Goal: Task Accomplishment & Management: Complete application form

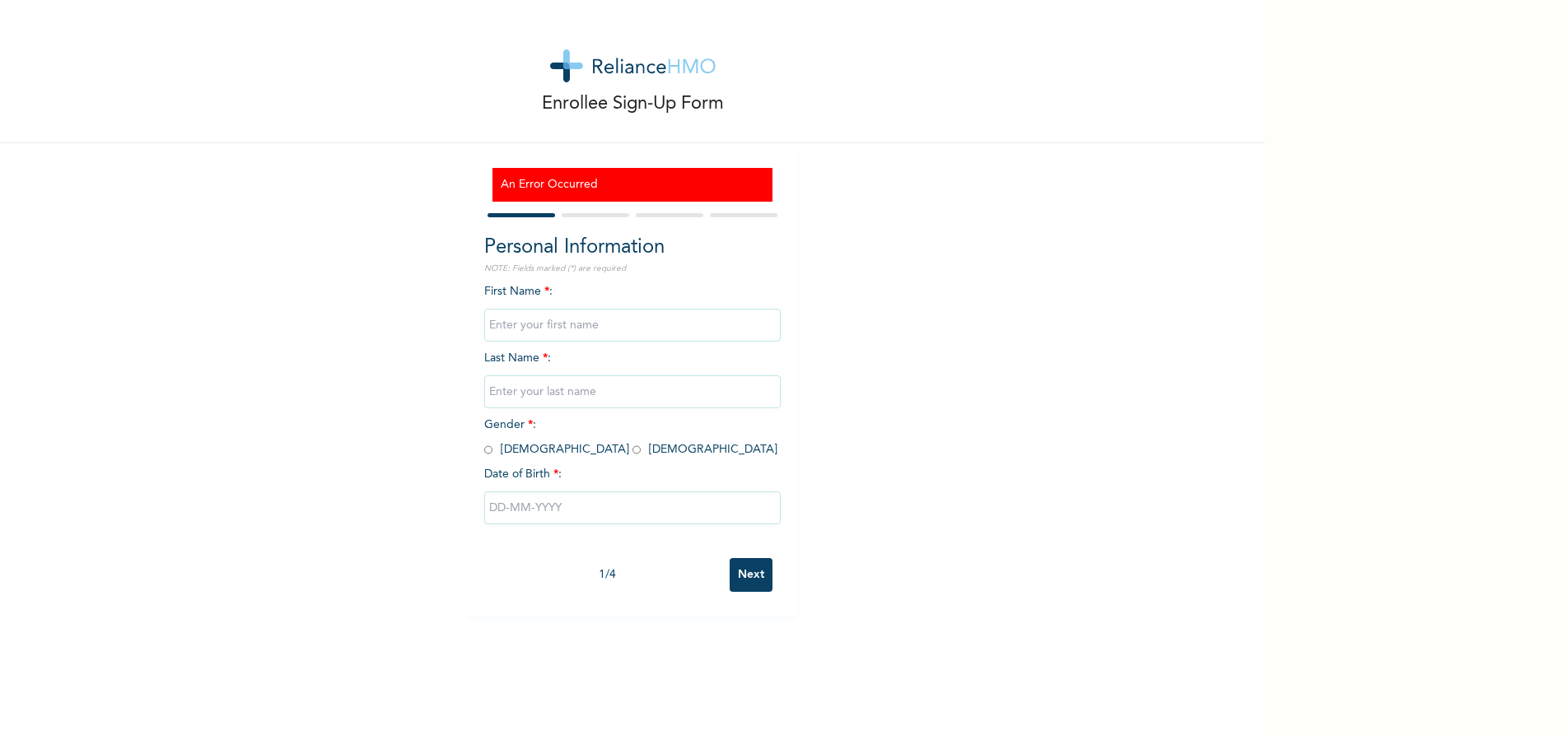
click at [603, 326] on input "text" at bounding box center [633, 325] width 296 height 33
type input "Kenneth"
click at [591, 391] on input "text" at bounding box center [633, 392] width 296 height 33
type input "Ahaoma"
click at [484, 448] on input "radio" at bounding box center [489, 450] width 9 height 15
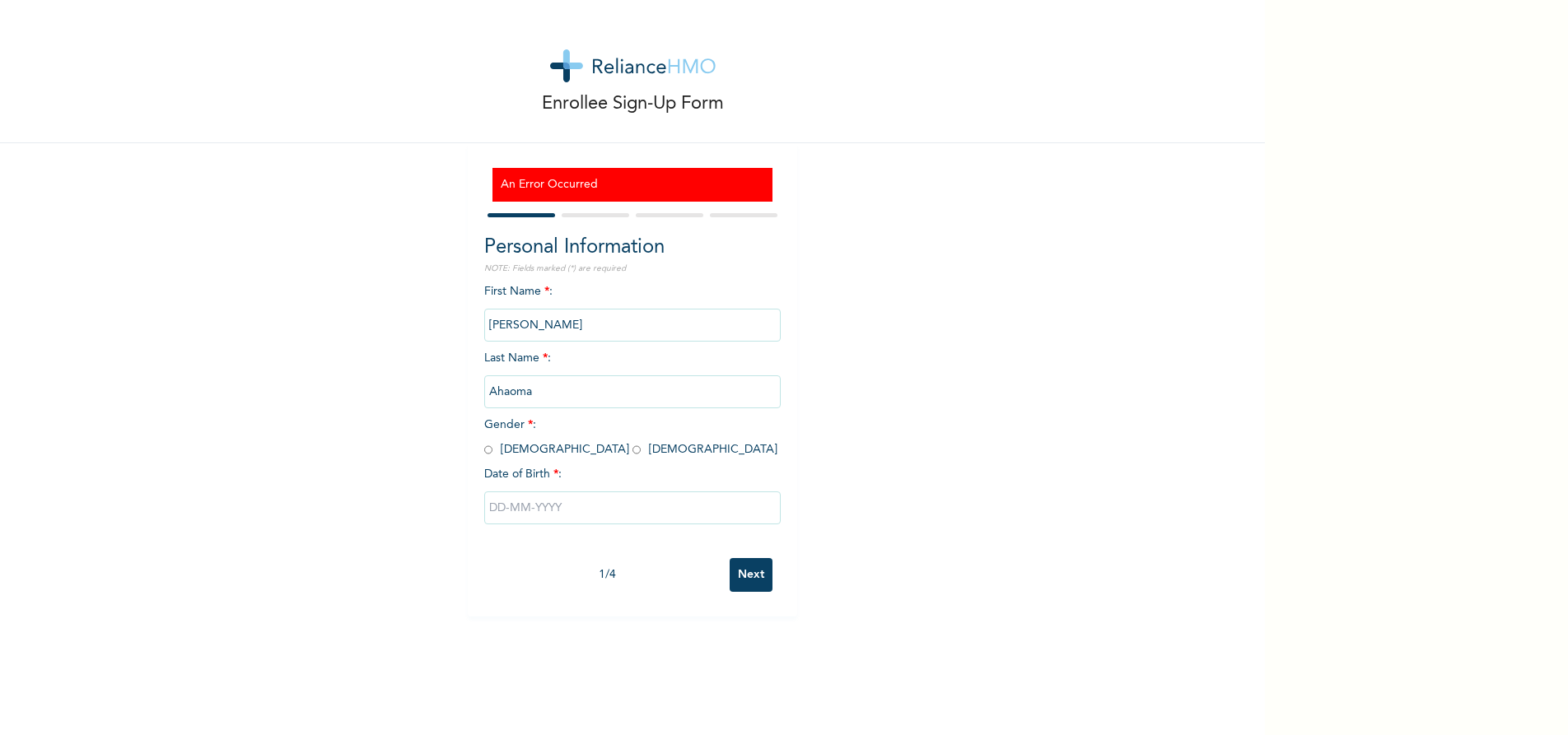
radio input "true"
click at [579, 512] on input "text" at bounding box center [633, 507] width 296 height 33
select select "8"
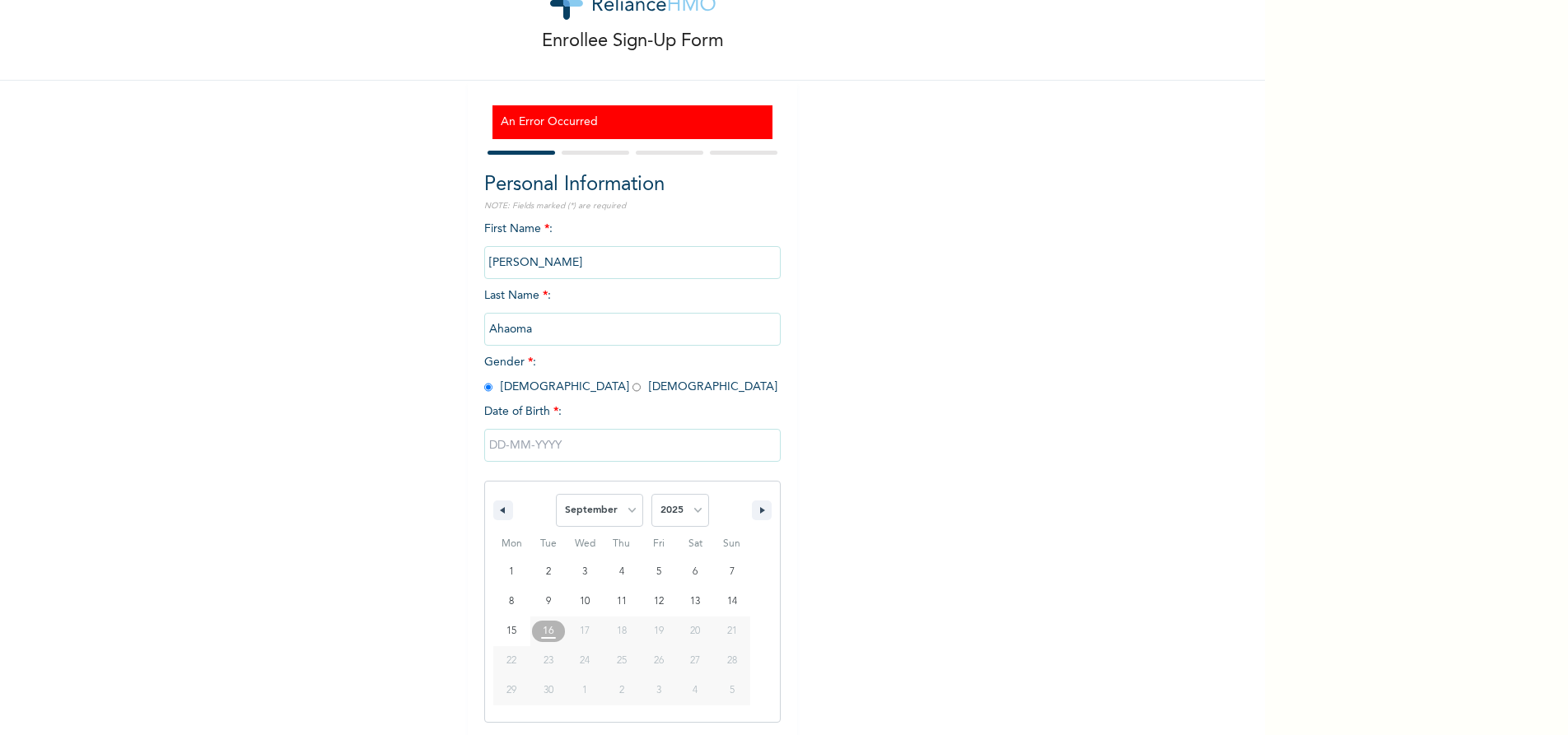
scroll to position [63, 0]
type input "09/02/2025"
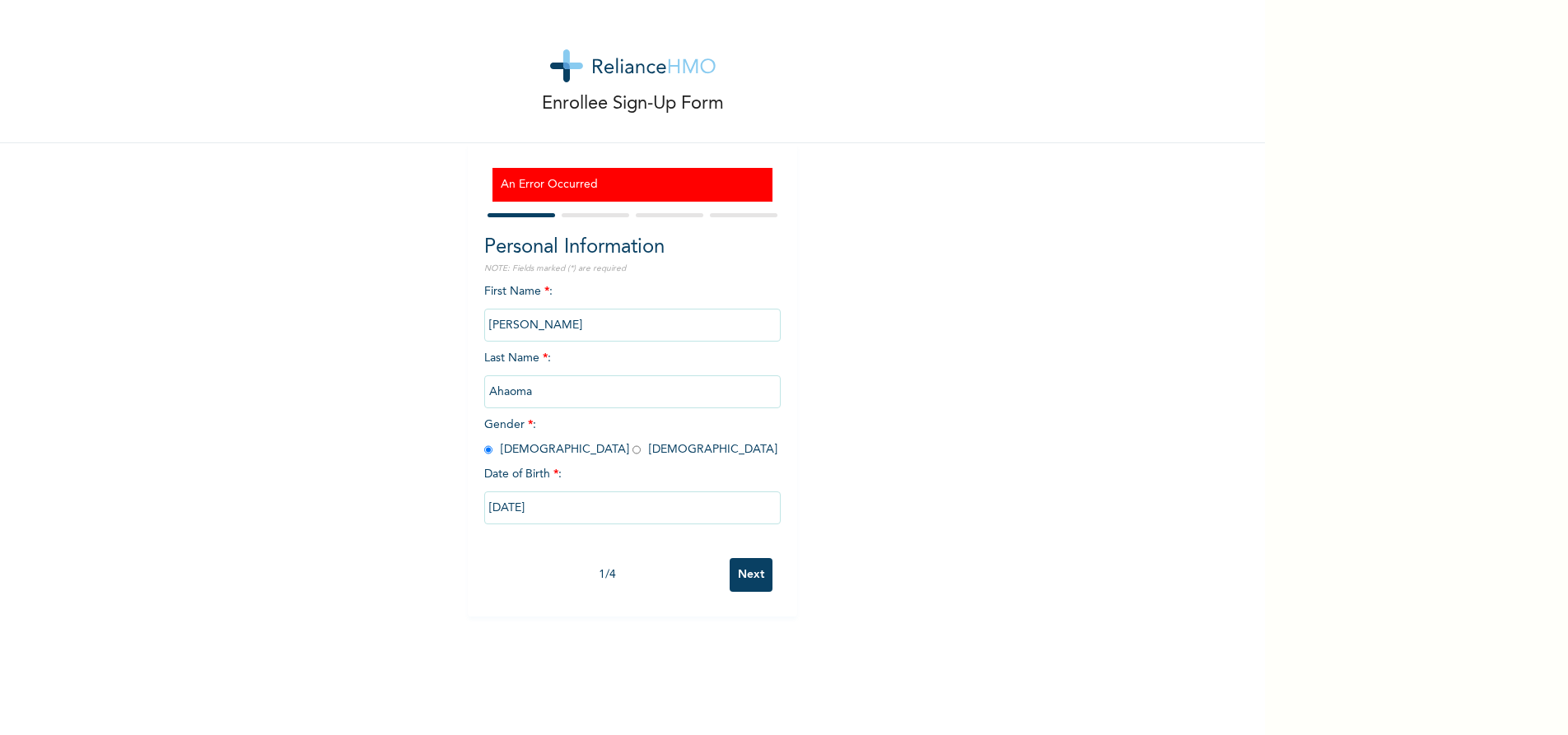
click at [563, 507] on input "09/02/2025" at bounding box center [633, 507] width 296 height 33
select select "8"
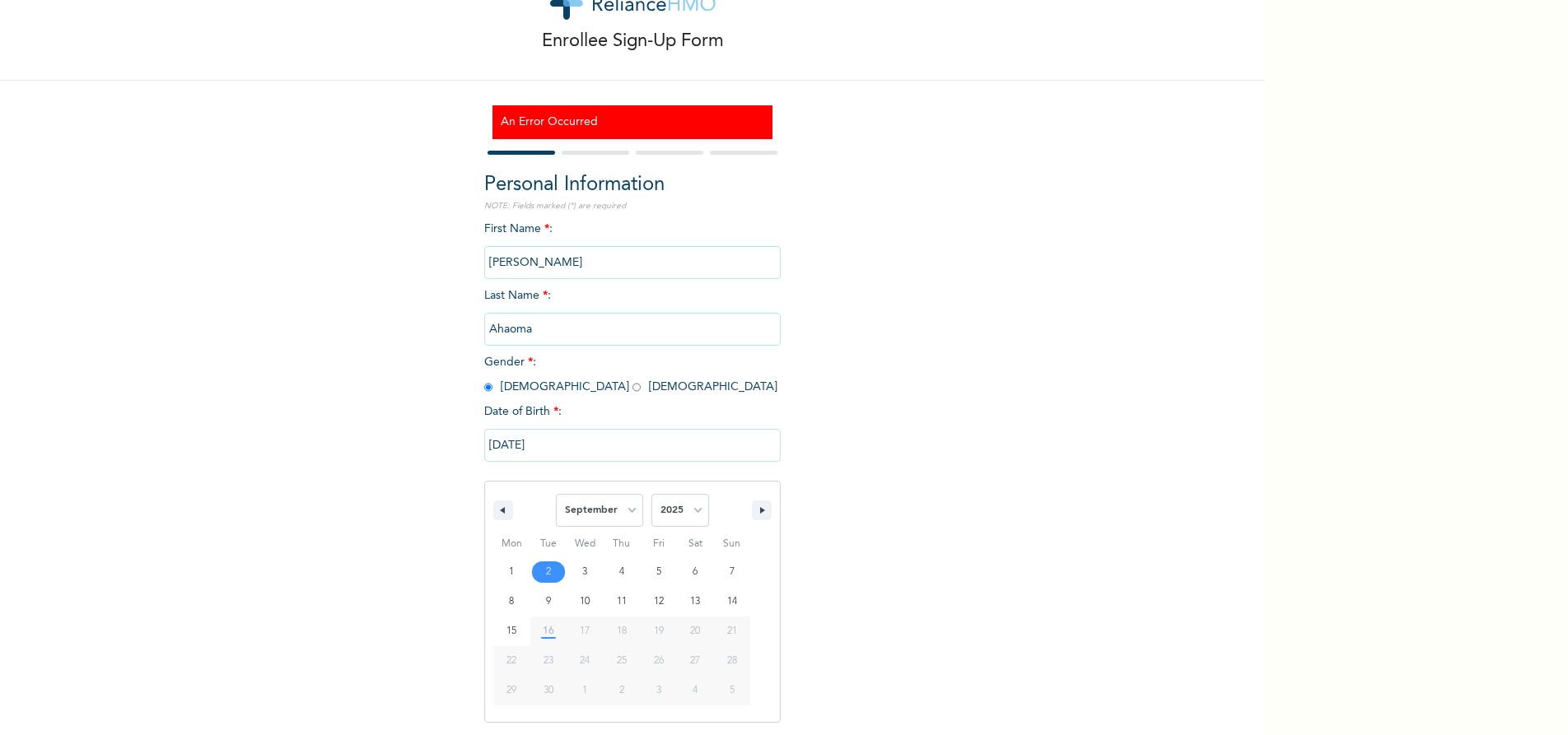
scroll to position [63, 0]
click at [690, 511] on select "2025 2024 2023 2022 2021 2020 2019 2018 2017 2016 2015 2014 2013 2012 2011 2010…" at bounding box center [680, 509] width 57 height 33
select select "1983"
click at [651, 494] on select "2025 2024 2023 2022 2021 2020 2019 2018 2017 2016 2015 2014 2013 2012 2011 2010…" at bounding box center [680, 509] width 57 height 33
click at [621, 508] on select "January February March April May June July August September October November De…" at bounding box center [599, 509] width 87 height 33
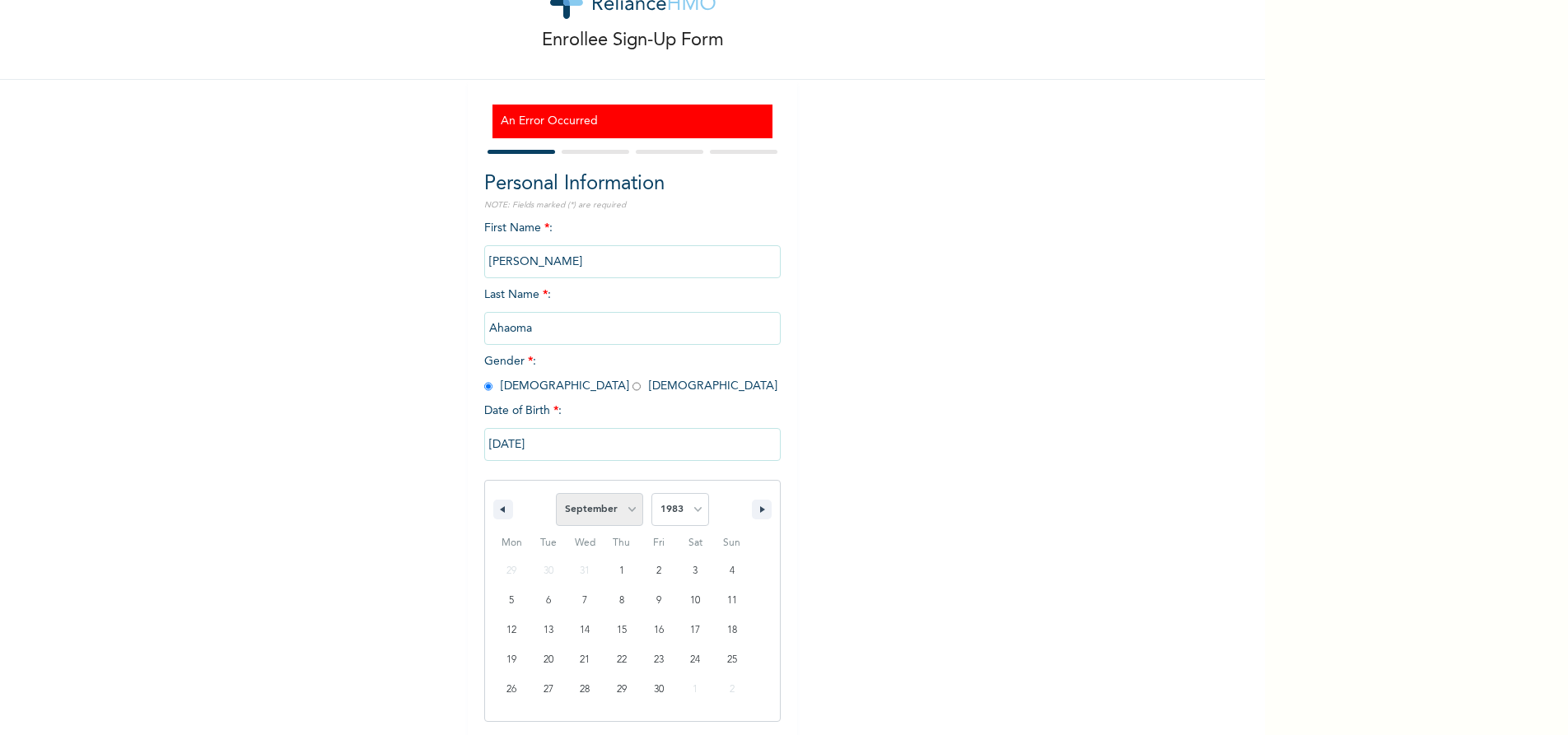
select select "11"
click at [555, 494] on select "January February March April May June July August September October November De…" at bounding box center [599, 509] width 87 height 33
type input "12/28/1983"
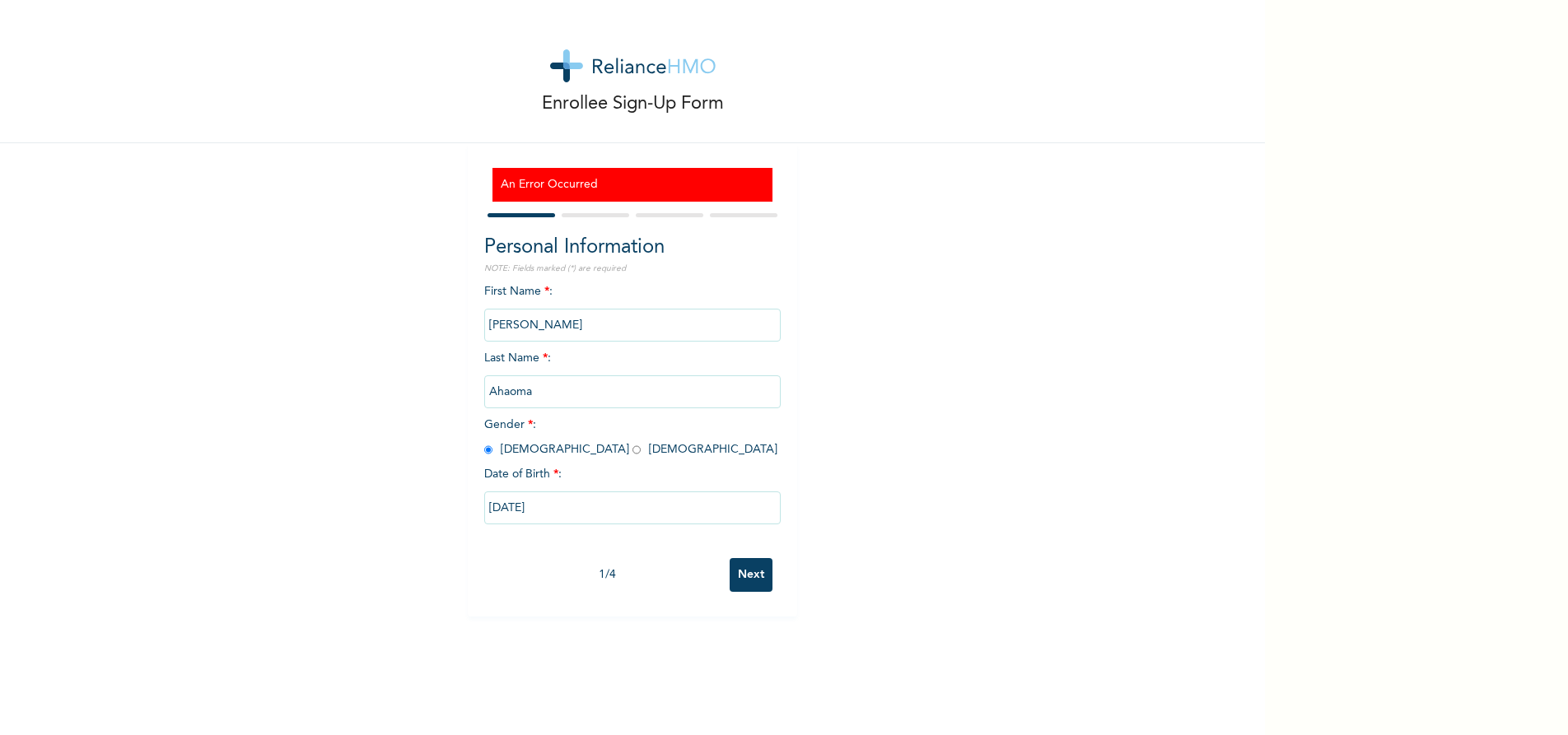
scroll to position [0, 0]
click at [746, 579] on input "Next" at bounding box center [751, 574] width 43 height 33
click at [685, 175] on div "An Error Occurred" at bounding box center [632, 184] width 280 height 33
click at [540, 326] on input "text" at bounding box center [633, 325] width 296 height 33
type input "Kenneth"
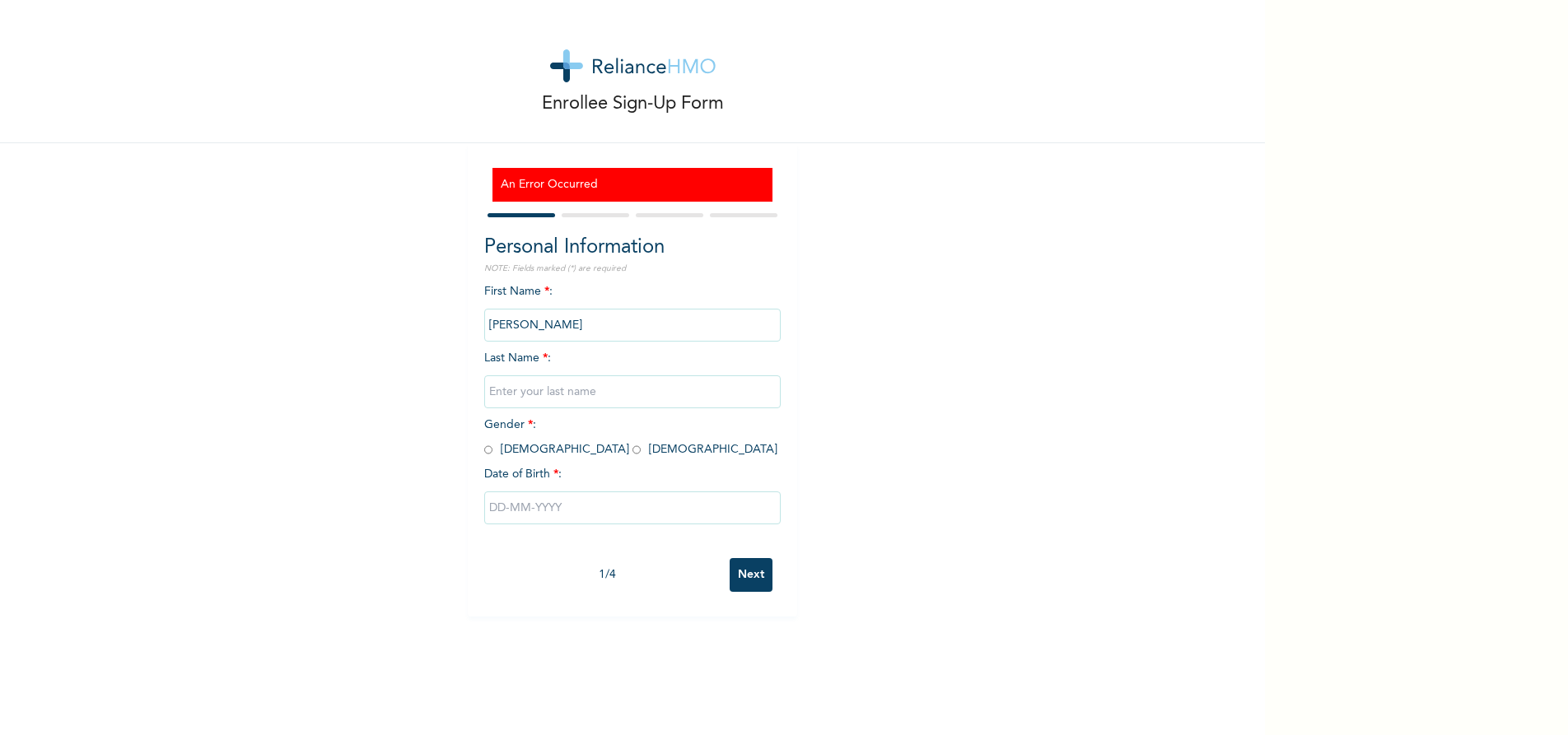
click at [555, 393] on input "text" at bounding box center [633, 392] width 296 height 33
type input "Ahaoma"
click at [489, 448] on span "Gender * : Male Female" at bounding box center [631, 437] width 294 height 36
click at [484, 450] on input "radio" at bounding box center [489, 450] width 9 height 15
radio input "true"
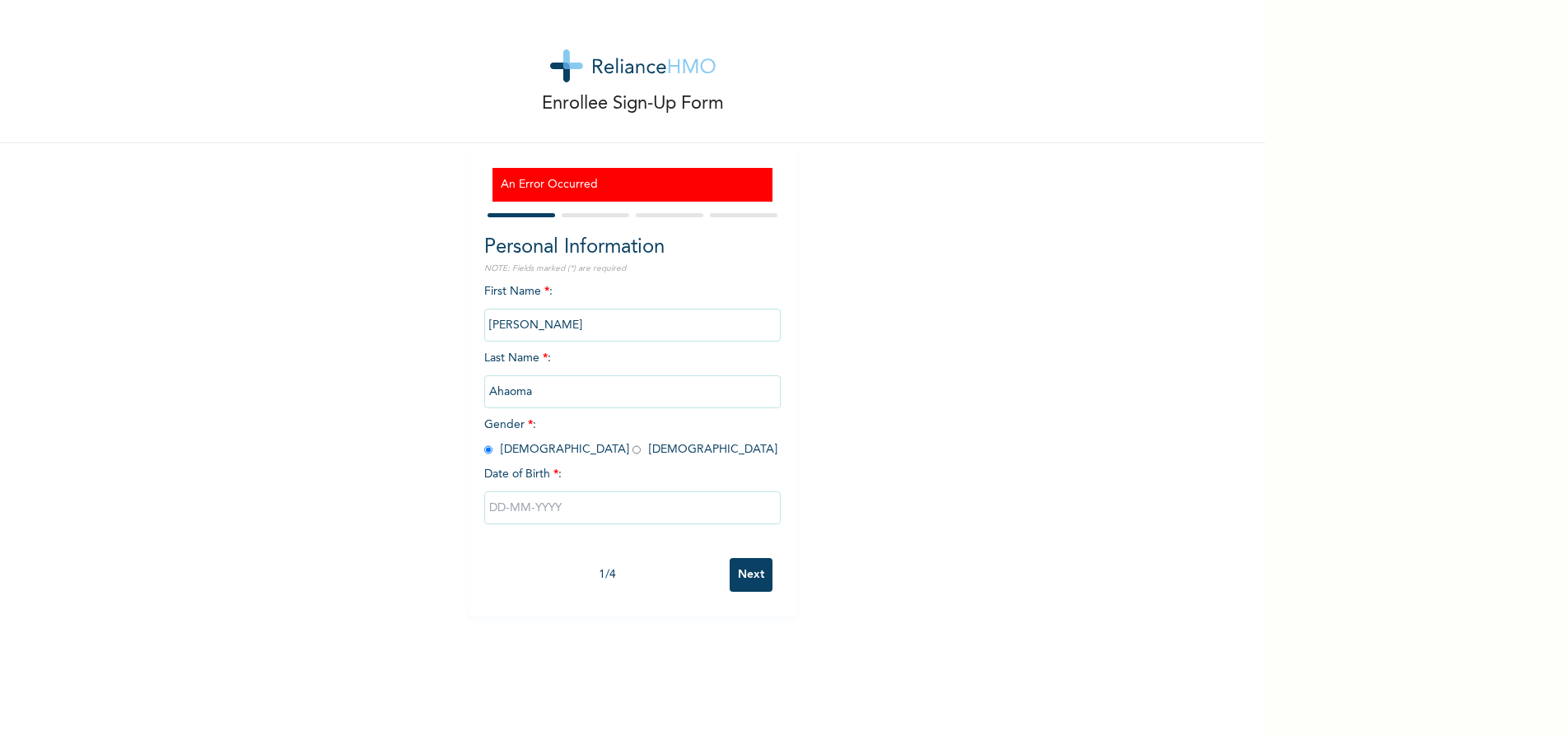
click at [532, 507] on input "text" at bounding box center [633, 507] width 296 height 33
select select "8"
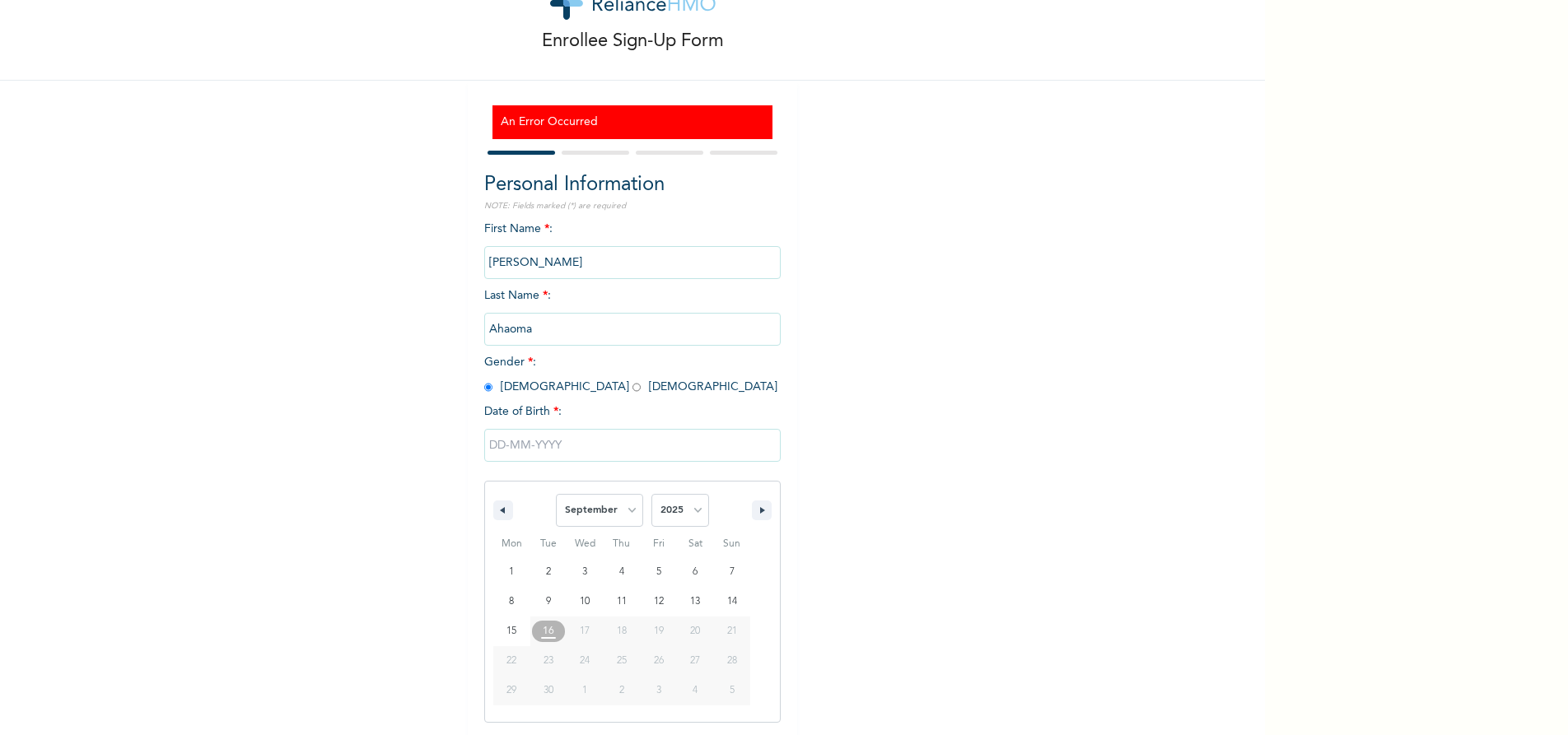
scroll to position [63, 0]
click at [685, 511] on select "2025 2024 2023 2022 2021 2020 2019 2018 2017 2016 2015 2014 2013 2012 2011 2010…" at bounding box center [680, 509] width 57 height 33
select select "1983"
click at [651, 494] on select "2025 2024 2023 2022 2021 2020 2019 2018 2017 2016 2015 2014 2013 2012 2011 2010…" at bounding box center [680, 509] width 57 height 33
click at [623, 512] on select "January February March April May June July August September October November De…" at bounding box center [599, 509] width 87 height 33
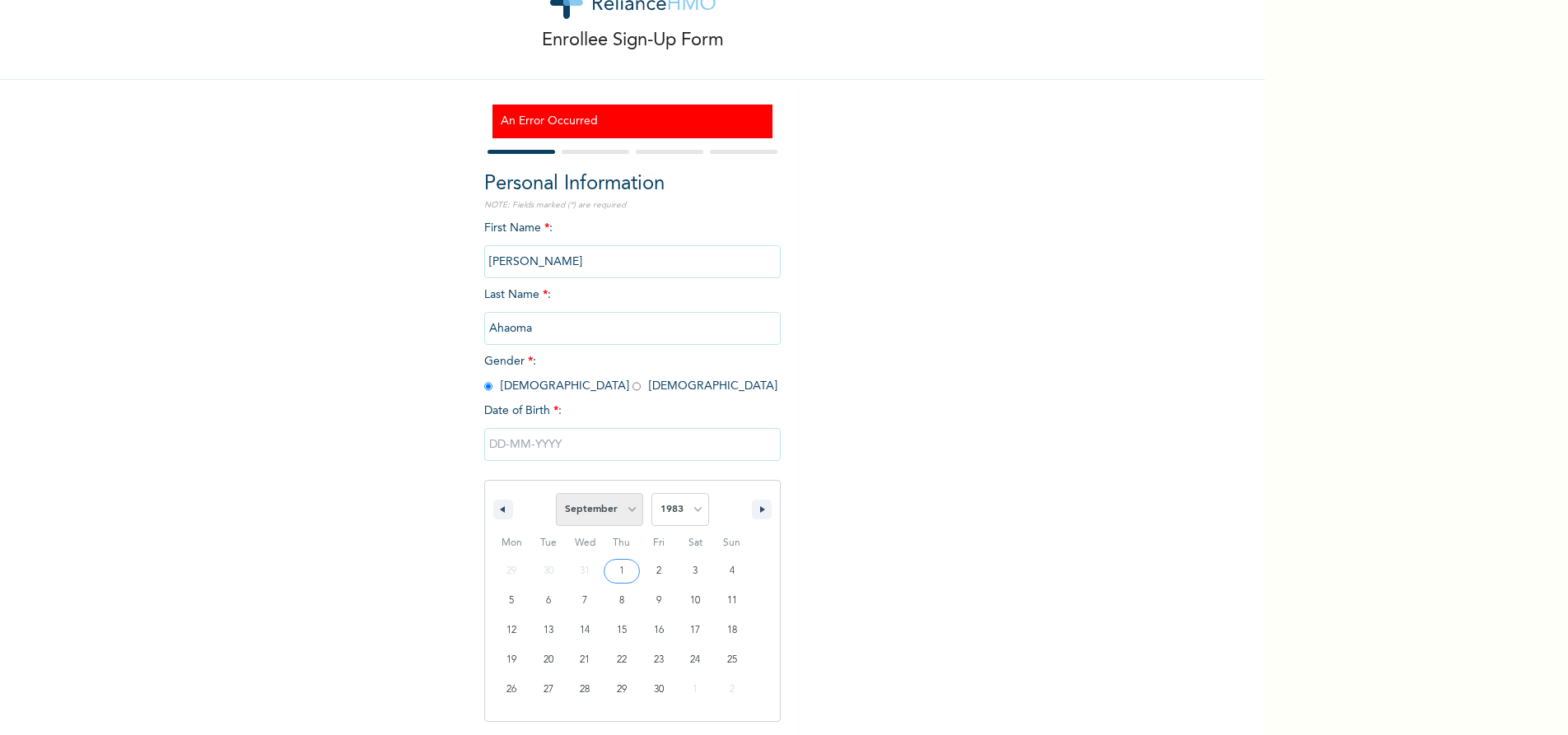
select select "11"
click at [555, 494] on select "January February March April May June July August September October November De…" at bounding box center [599, 509] width 87 height 33
type input "12/28/1983"
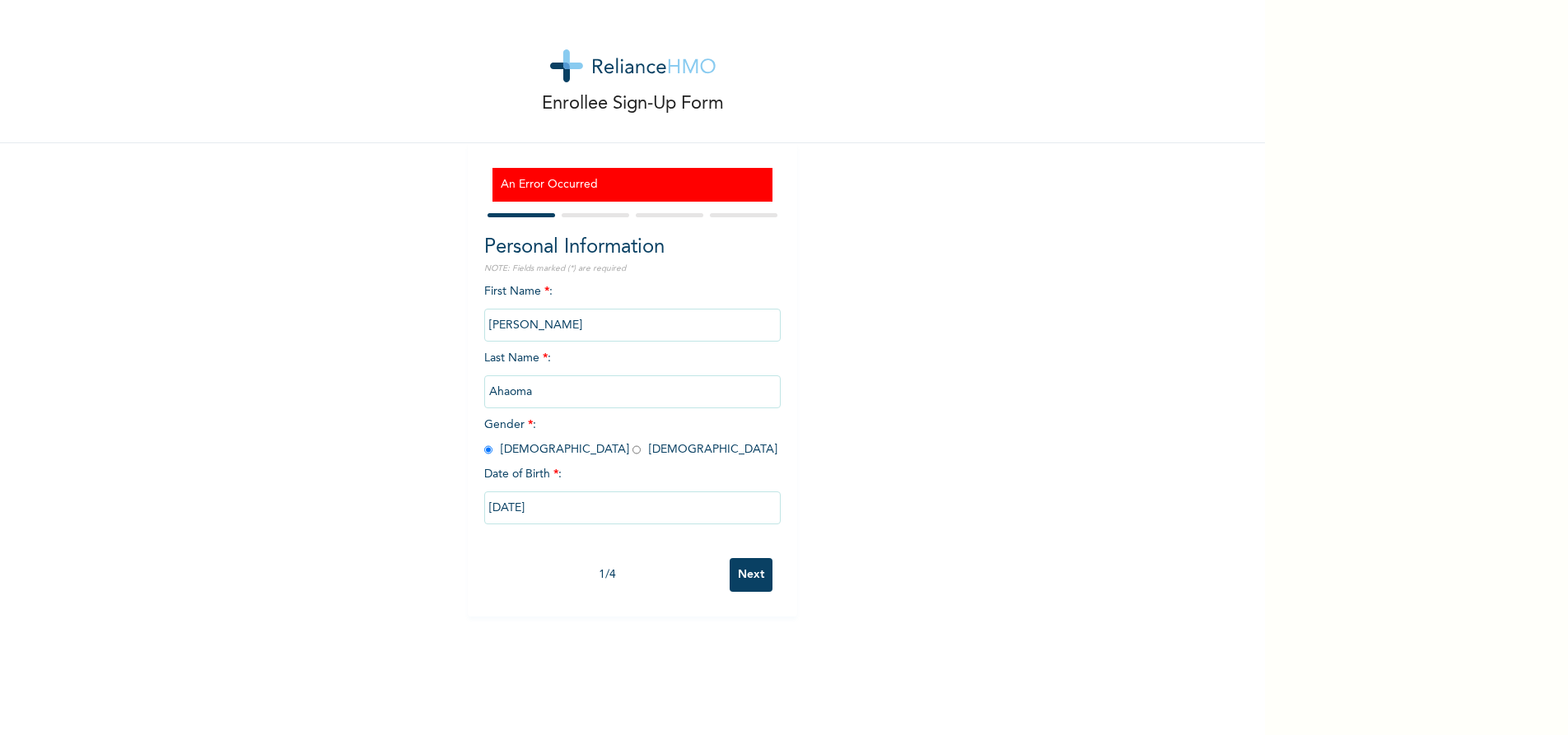
scroll to position [0, 0]
click at [747, 578] on input "Next" at bounding box center [751, 574] width 43 height 33
click at [601, 216] on div at bounding box center [595, 215] width 68 height 4
